Goal: Transaction & Acquisition: Obtain resource

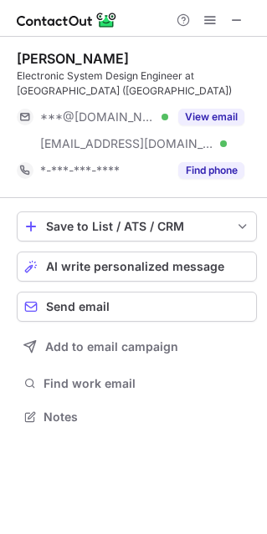
scroll to position [404, 267]
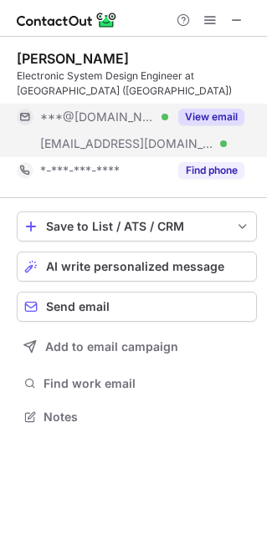
click at [211, 116] on button "View email" at bounding box center [211, 117] width 66 height 17
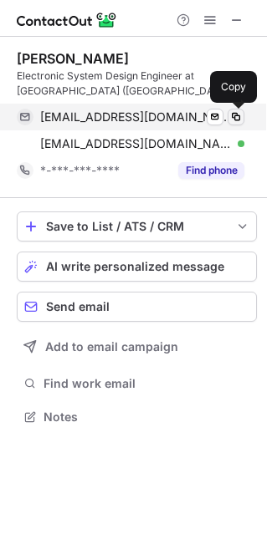
click at [238, 115] on span at bounding box center [235, 116] width 13 height 13
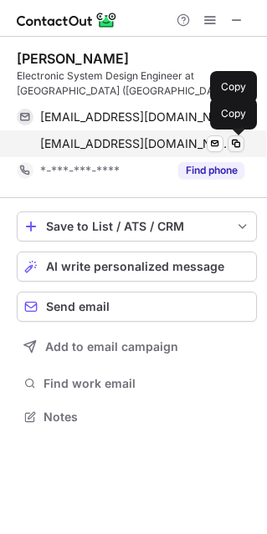
click at [236, 140] on span at bounding box center [235, 143] width 13 height 13
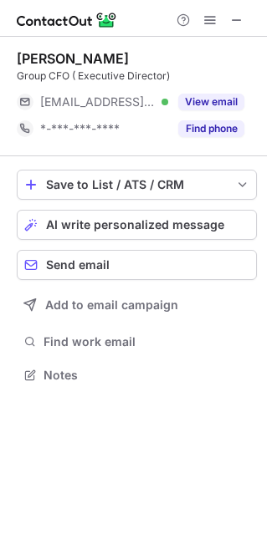
scroll to position [363, 267]
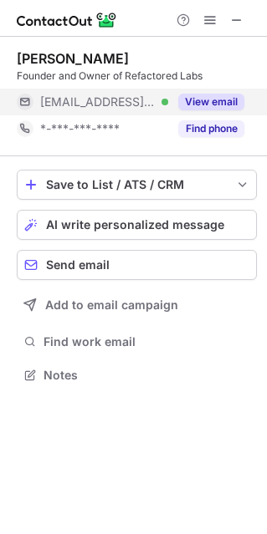
click at [230, 97] on button "View email" at bounding box center [211, 102] width 66 height 17
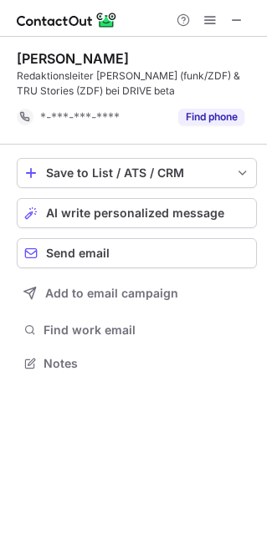
scroll to position [351, 267]
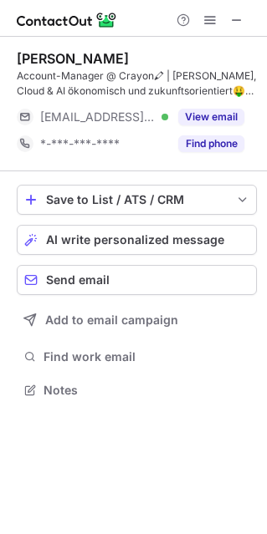
scroll to position [378, 267]
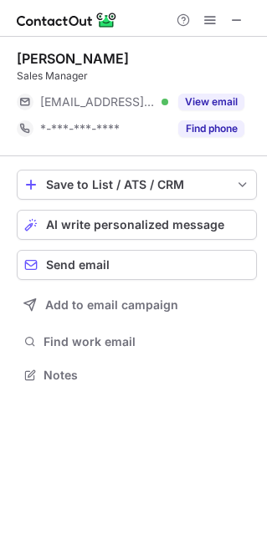
scroll to position [363, 267]
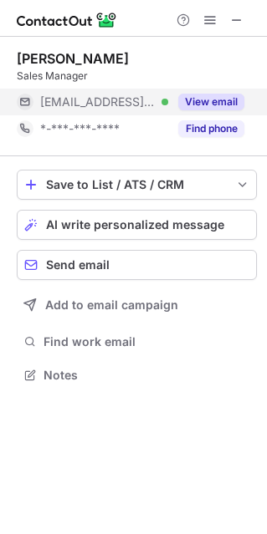
click at [211, 97] on button "View email" at bounding box center [211, 102] width 66 height 17
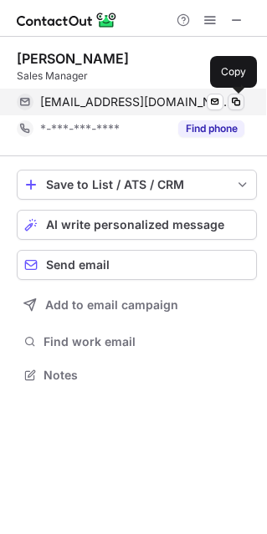
drag, startPoint x: 235, startPoint y: 99, endPoint x: 8, endPoint y: 40, distance: 233.8
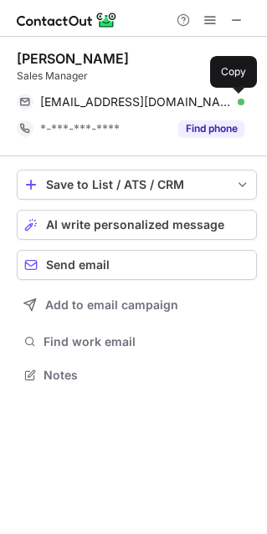
click at [235, 98] on span at bounding box center [235, 101] width 13 height 13
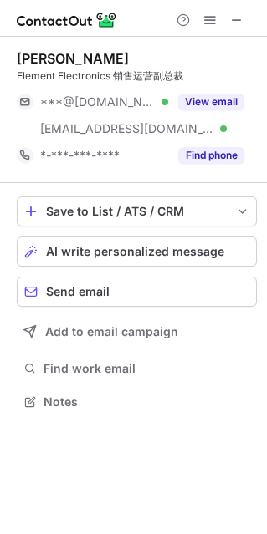
scroll to position [389, 267]
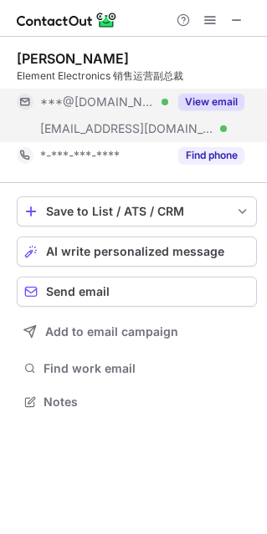
click at [198, 97] on button "View email" at bounding box center [211, 102] width 66 height 17
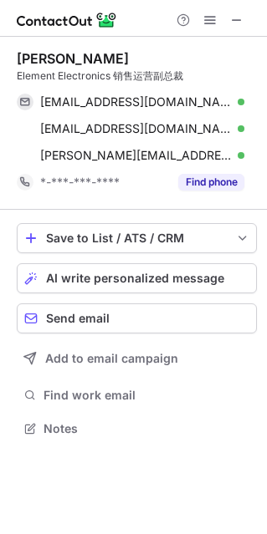
scroll to position [416, 267]
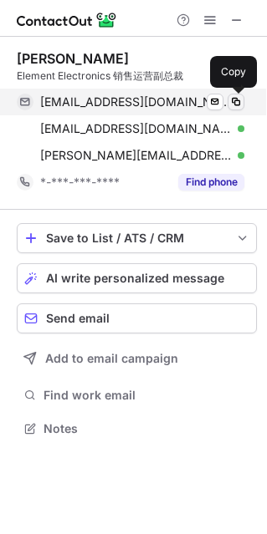
click at [233, 104] on span at bounding box center [235, 101] width 13 height 13
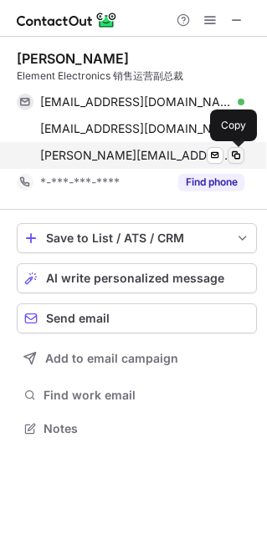
click at [238, 153] on span at bounding box center [235, 155] width 13 height 13
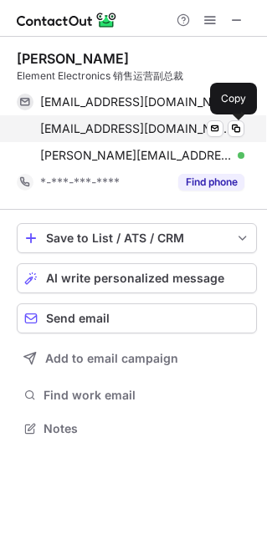
click at [243, 127] on button at bounding box center [235, 128] width 17 height 17
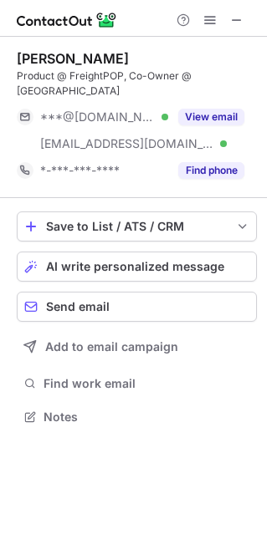
scroll to position [8, 8]
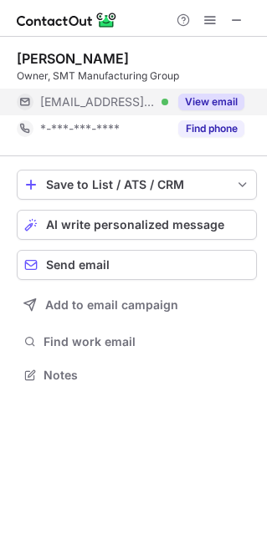
click at [219, 98] on button "View email" at bounding box center [211, 102] width 66 height 17
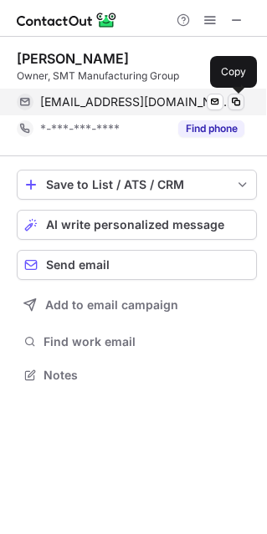
click at [229, 101] on span at bounding box center [235, 101] width 13 height 13
drag, startPoint x: 233, startPoint y: 99, endPoint x: 193, endPoint y: 4, distance: 103.3
click at [234, 99] on span at bounding box center [235, 101] width 13 height 13
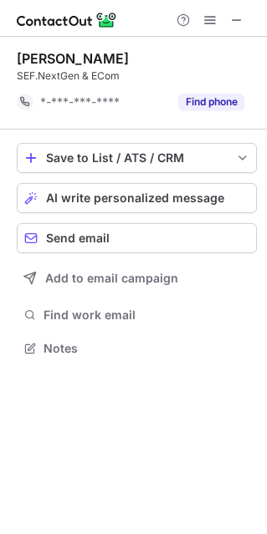
scroll to position [336, 267]
